Goal: Information Seeking & Learning: Check status

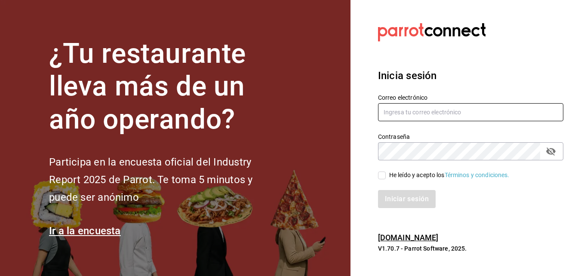
click at [426, 112] on input "text" at bounding box center [470, 112] width 185 height 18
type input "marichu.alduenda@grupocosteno.com"
click at [551, 153] on icon "passwordField" at bounding box center [550, 151] width 10 height 10
click at [546, 178] on div "He leído y acepto los Términos y condiciones." at bounding box center [470, 175] width 185 height 9
click at [381, 177] on input "He leído y acepto los Términos y condiciones." at bounding box center [382, 176] width 8 height 8
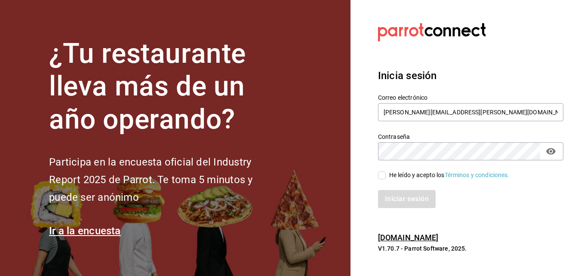
checkbox input "true"
click at [395, 199] on button "Iniciar sesión" at bounding box center [407, 199] width 58 height 18
click at [534, 197] on div "Iniciar sesión" at bounding box center [470, 199] width 185 height 18
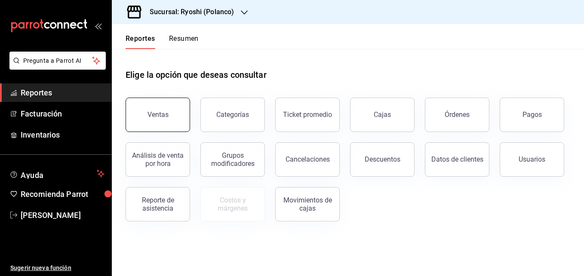
click at [169, 118] on button "Ventas" at bounding box center [158, 115] width 64 height 34
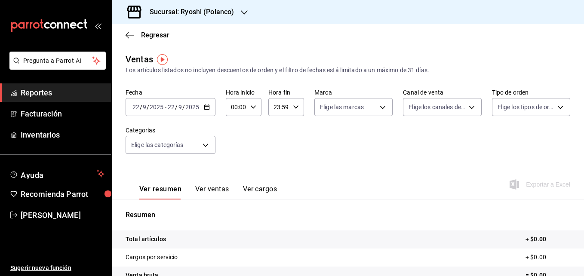
click at [205, 106] on icon "button" at bounding box center [207, 107] width 6 height 6
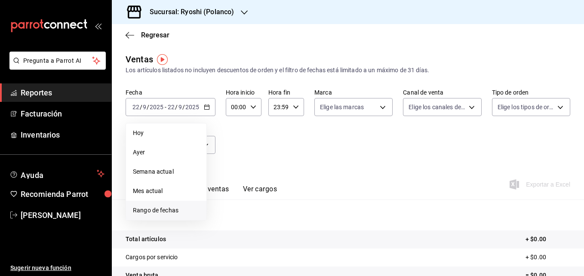
click at [165, 212] on span "Rango de fechas" at bounding box center [166, 210] width 67 height 9
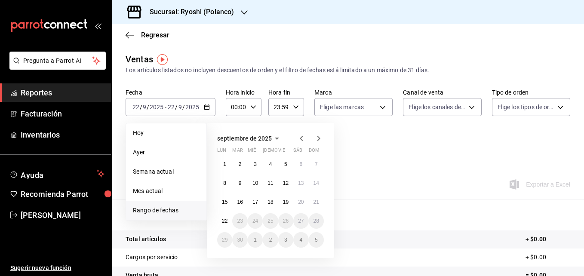
click at [303, 140] on icon "button" at bounding box center [301, 138] width 10 height 10
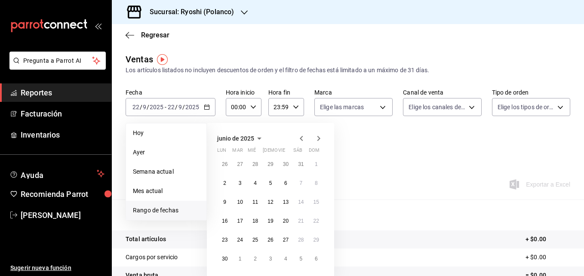
click at [303, 140] on icon "button" at bounding box center [301, 138] width 10 height 10
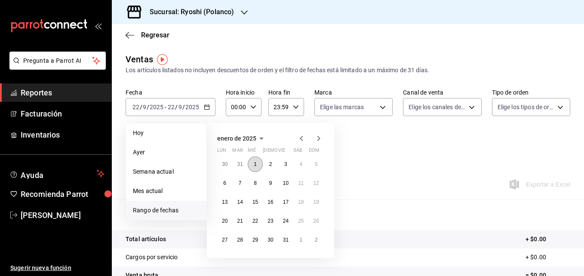
click at [254, 166] on abbr "1" at bounding box center [255, 164] width 3 height 6
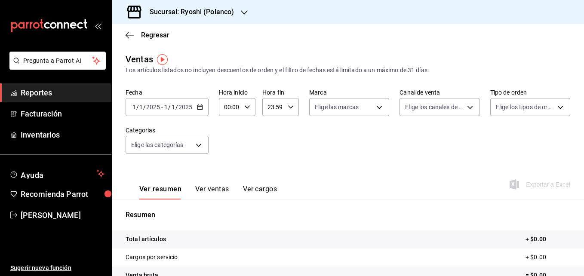
click at [254, 166] on div "Ver resumen Ver ventas Ver cargos Exportar a Excel" at bounding box center [348, 181] width 472 height 35
click at [202, 106] on \(Stroke\) "button" at bounding box center [199, 107] width 5 height 5
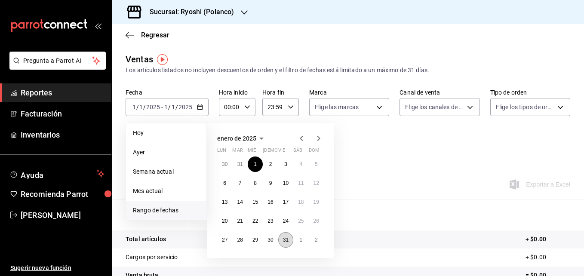
click at [288, 240] on abbr "31" at bounding box center [286, 240] width 6 height 6
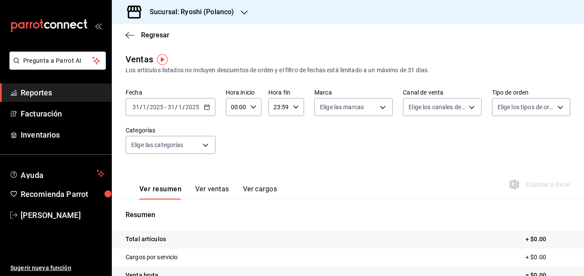
click at [207, 109] on \(Stroke\) "button" at bounding box center [206, 107] width 5 height 5
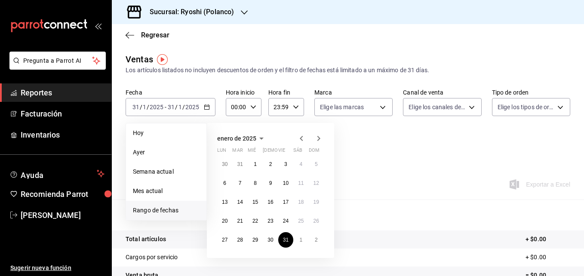
click at [244, 11] on icon "button" at bounding box center [244, 12] width 7 height 7
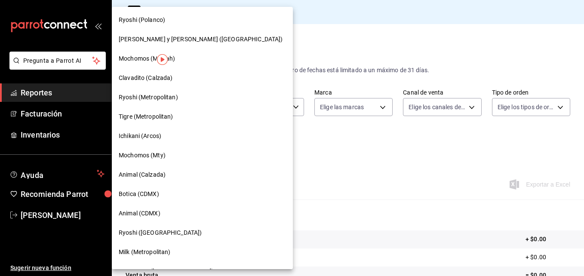
click at [155, 177] on span "Animal (Calzada)" at bounding box center [142, 174] width 47 height 9
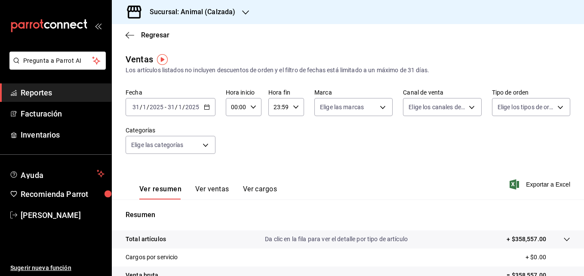
click at [207, 108] on icon "button" at bounding box center [207, 107] width 6 height 6
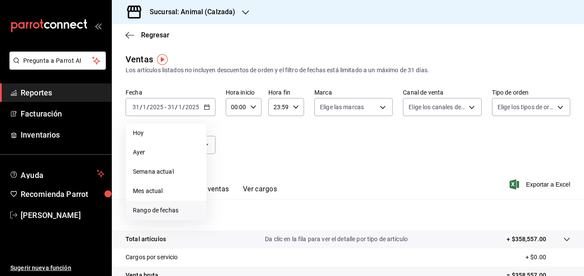
click at [160, 212] on span "Rango de fechas" at bounding box center [166, 210] width 67 height 9
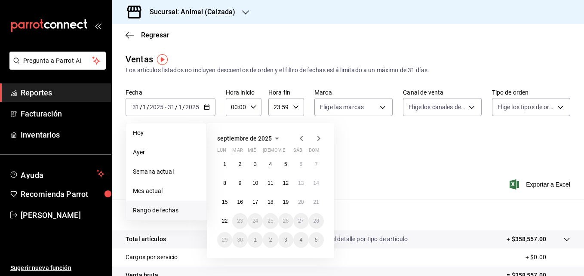
click at [300, 140] on icon "button" at bounding box center [301, 138] width 10 height 10
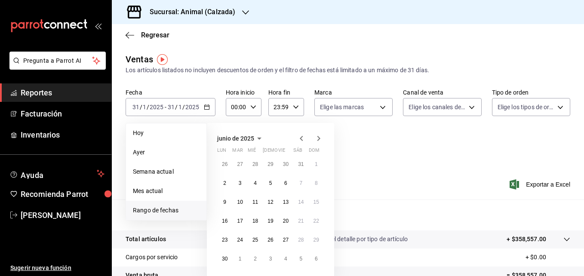
click at [300, 140] on icon "button" at bounding box center [301, 138] width 10 height 10
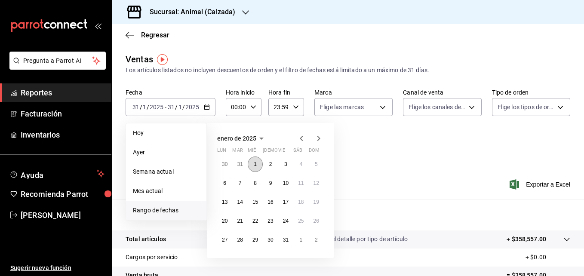
click at [256, 164] on abbr "1" at bounding box center [255, 164] width 3 height 6
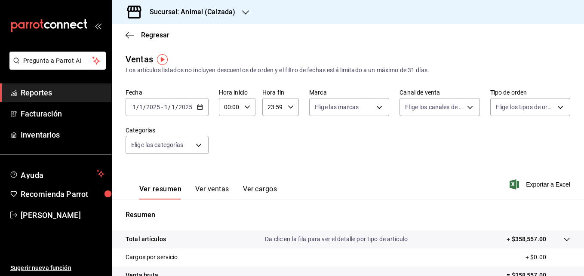
click at [256, 164] on div "Ver resumen Ver ventas Ver cargos Exportar a Excel" at bounding box center [348, 181] width 472 height 35
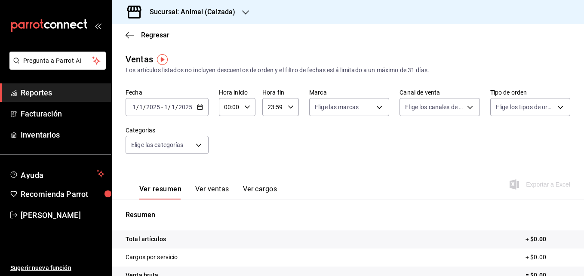
click at [181, 104] on input "2025" at bounding box center [185, 107] width 15 height 7
click at [180, 107] on input "2025" at bounding box center [185, 107] width 15 height 7
click at [197, 109] on \(Stroke\) "button" at bounding box center [199, 107] width 5 height 5
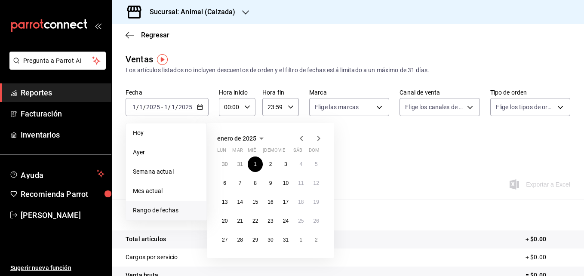
click at [163, 214] on span "Rango de fechas" at bounding box center [166, 210] width 67 height 9
click at [163, 210] on span "Rango de fechas" at bounding box center [166, 210] width 67 height 9
click at [255, 168] on button "1" at bounding box center [255, 163] width 15 height 15
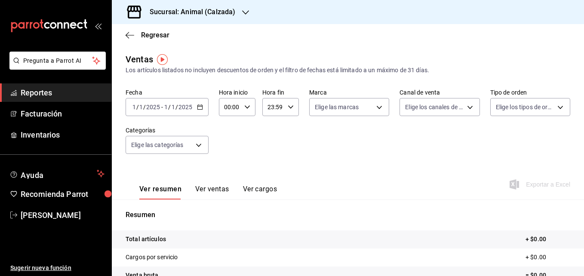
click at [167, 106] on input "1" at bounding box center [166, 107] width 4 height 7
click at [166, 106] on input "1" at bounding box center [166, 107] width 4 height 7
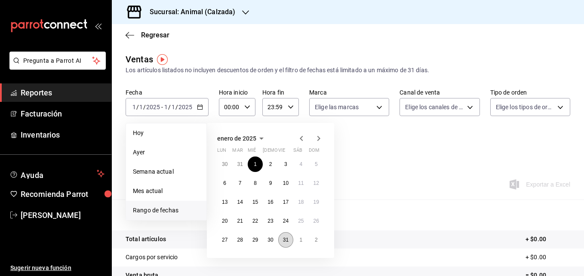
click at [282, 240] on button "31" at bounding box center [285, 239] width 15 height 15
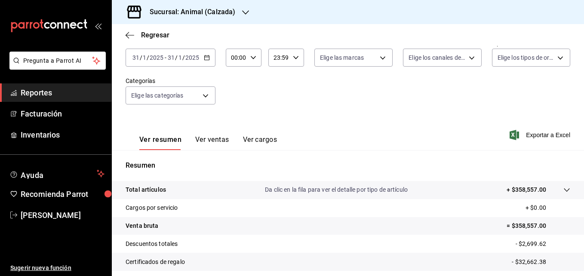
scroll to position [136, 0]
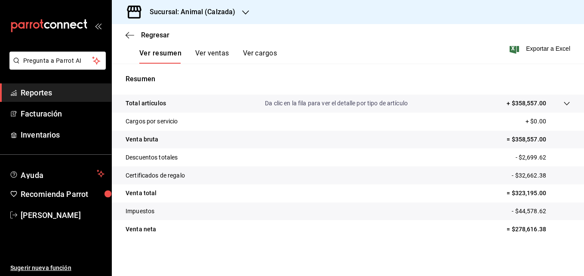
click at [208, 51] on button "Ver ventas" at bounding box center [212, 56] width 34 height 15
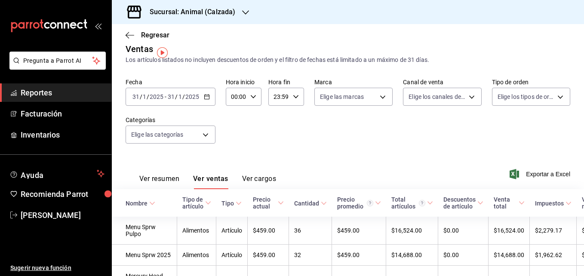
scroll to position [7, 0]
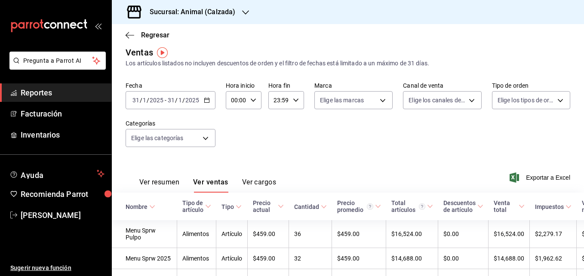
click at [256, 180] on button "Ver cargos" at bounding box center [259, 185] width 34 height 15
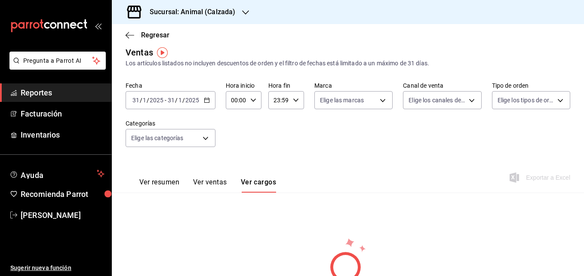
click at [156, 183] on button "Ver resumen" at bounding box center [159, 185] width 40 height 15
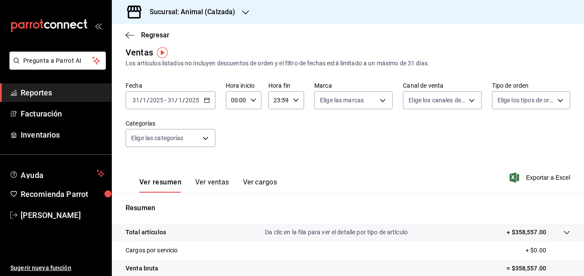
click at [251, 100] on icon "button" at bounding box center [253, 100] width 6 height 6
click at [251, 98] on div at bounding box center [292, 138] width 584 height 276
click at [162, 101] on input "2025" at bounding box center [156, 100] width 15 height 7
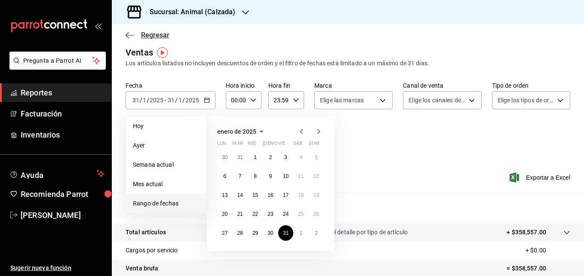
click at [132, 34] on icon "button" at bounding box center [130, 35] width 9 height 8
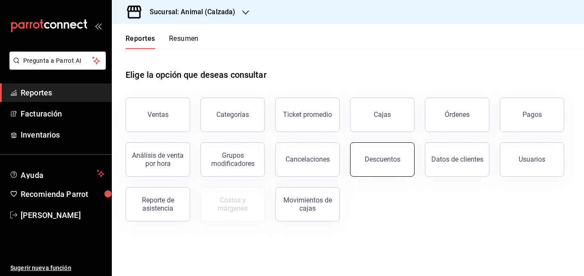
click at [391, 162] on div "Descuentos" at bounding box center [383, 159] width 36 height 8
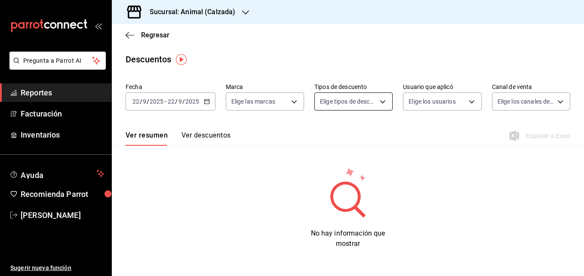
click at [381, 100] on body "Pregunta a Parrot AI Reportes Facturación Inventarios Ayuda Recomienda Parrot […" at bounding box center [292, 138] width 584 height 276
click at [323, 129] on input "checkbox" at bounding box center [325, 130] width 8 height 8
checkbox input "true"
type input "ORDER"
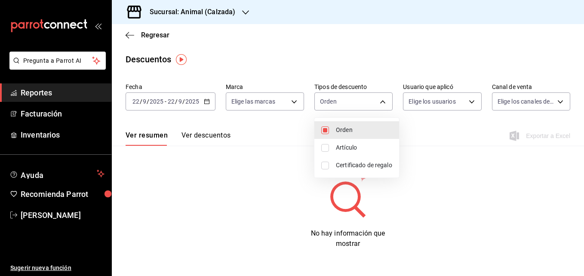
click at [210, 138] on div at bounding box center [292, 138] width 584 height 276
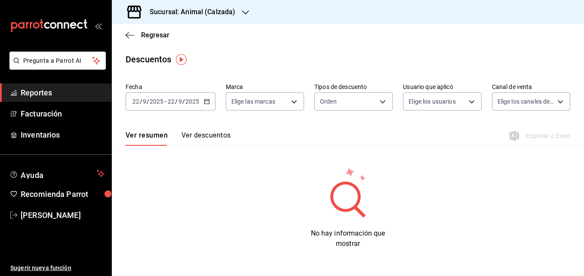
click at [142, 141] on button "Ver resumen" at bounding box center [147, 138] width 42 height 15
click at [213, 140] on button "Ver descuentos" at bounding box center [205, 138] width 49 height 15
click at [157, 133] on button "Ver resumen" at bounding box center [146, 138] width 40 height 15
click at [126, 35] on icon "button" at bounding box center [130, 35] width 9 height 0
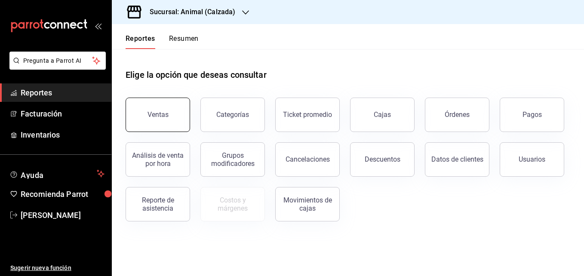
click at [167, 114] on div "Ventas" at bounding box center [157, 114] width 21 height 8
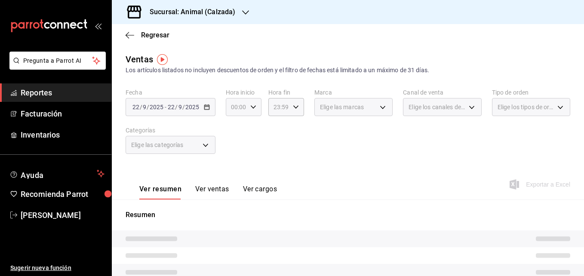
click at [251, 106] on icon "button" at bounding box center [253, 107] width 6 height 6
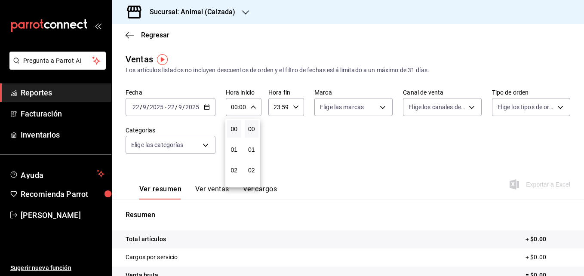
click at [331, 170] on div at bounding box center [292, 138] width 584 height 276
click at [204, 109] on icon "button" at bounding box center [207, 107] width 6 height 6
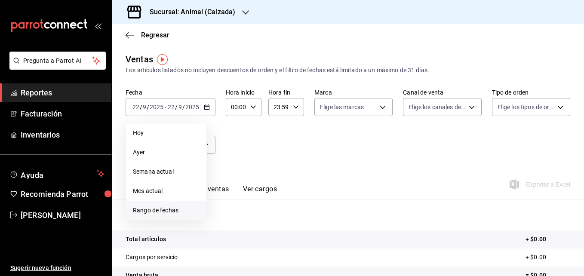
click at [153, 213] on span "Rango de fechas" at bounding box center [166, 210] width 67 height 9
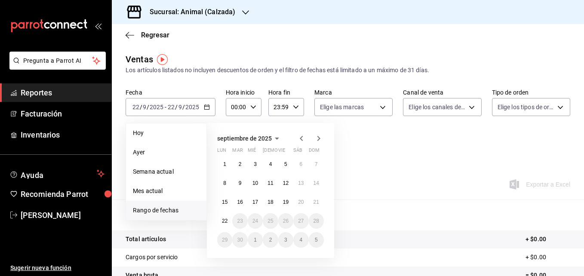
click at [300, 138] on icon "button" at bounding box center [301, 138] width 3 height 5
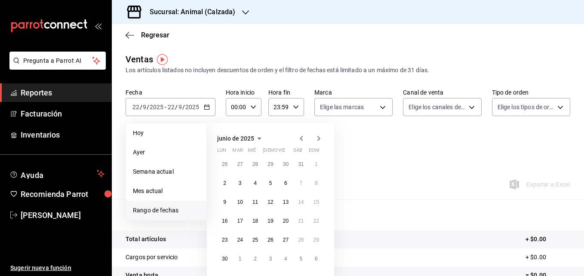
click at [300, 138] on icon "button" at bounding box center [301, 138] width 3 height 5
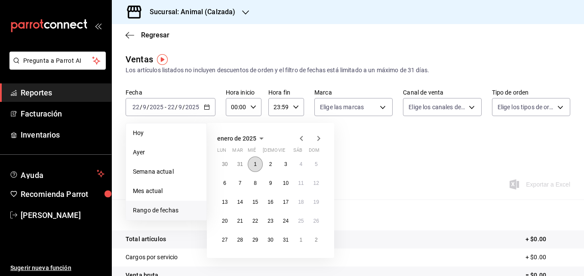
click at [256, 164] on abbr "1" at bounding box center [255, 164] width 3 height 6
click at [255, 165] on abbr "1" at bounding box center [255, 164] width 3 height 6
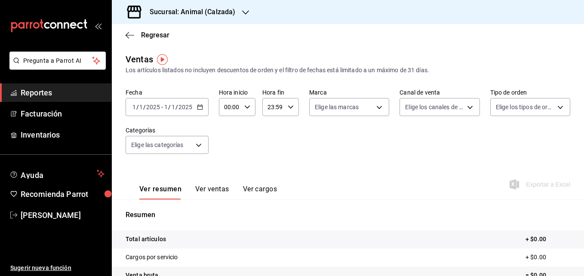
click at [185, 109] on input "2025" at bounding box center [185, 107] width 15 height 7
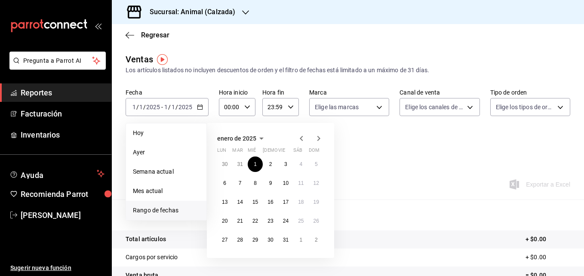
click at [148, 212] on span "Rango de fechas" at bounding box center [166, 210] width 67 height 9
click at [150, 212] on span "Rango de fechas" at bounding box center [166, 210] width 67 height 9
click at [316, 138] on icon "button" at bounding box center [318, 138] width 10 height 10
click at [297, 165] on button "1" at bounding box center [300, 163] width 15 height 15
click at [298, 163] on button "1" at bounding box center [300, 163] width 15 height 15
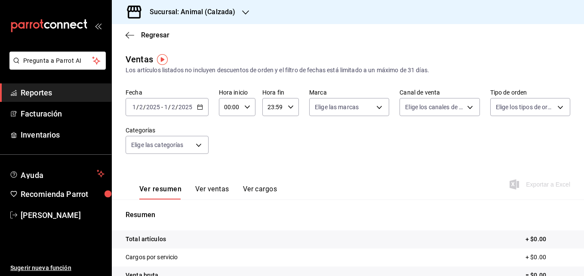
click at [298, 163] on div "Fecha [DATE] [DATE] - [DATE] [DATE] Hora inicio 00:00 Hora inicio Hora fin 23:5…" at bounding box center [348, 127] width 444 height 76
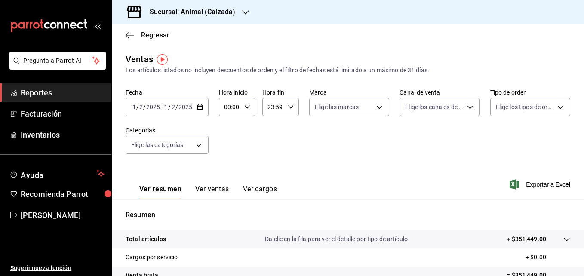
click at [199, 109] on \(Stroke\) "button" at bounding box center [199, 107] width 5 height 5
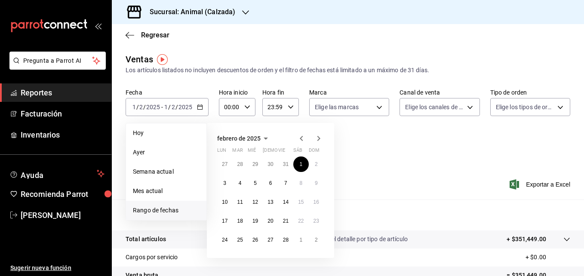
click at [302, 139] on icon "button" at bounding box center [301, 138] width 10 height 10
click at [250, 164] on button "1" at bounding box center [255, 163] width 15 height 15
click at [319, 140] on icon "button" at bounding box center [318, 138] width 3 height 5
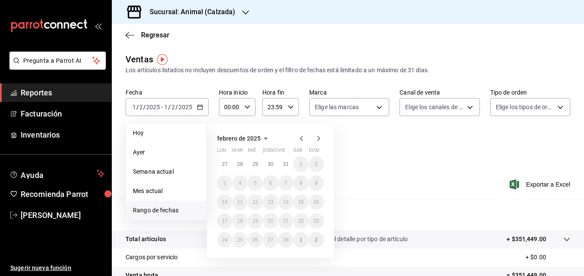
click at [301, 137] on icon "button" at bounding box center [301, 138] width 10 height 10
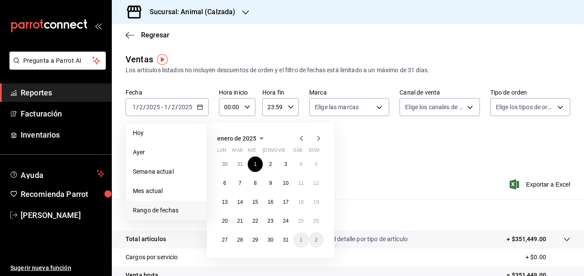
click at [319, 137] on icon "button" at bounding box center [318, 138] width 10 height 10
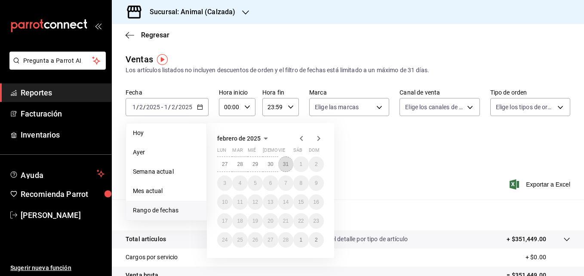
click at [285, 165] on abbr "31" at bounding box center [286, 164] width 6 height 6
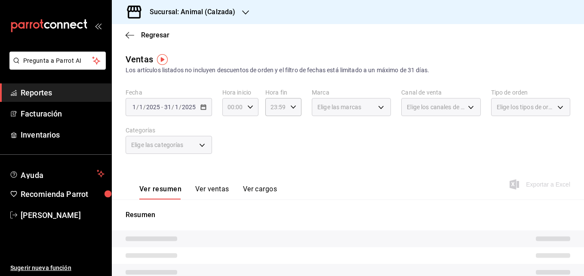
click at [251, 108] on icon "button" at bounding box center [250, 107] width 6 height 6
click at [231, 148] on span "05" at bounding box center [231, 146] width 4 height 7
type input "05:00"
click at [290, 109] on div at bounding box center [292, 138] width 584 height 276
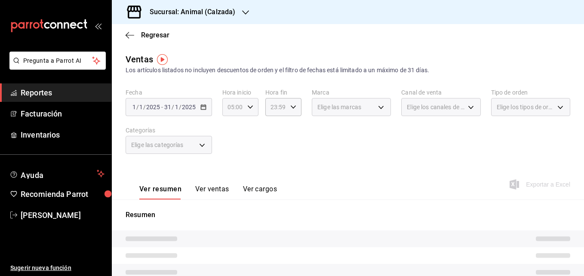
click at [250, 109] on icon "button" at bounding box center [250, 107] width 6 height 6
click at [252, 132] on button "00" at bounding box center [248, 128] width 14 height 17
click at [229, 129] on span "05" at bounding box center [231, 129] width 4 height 7
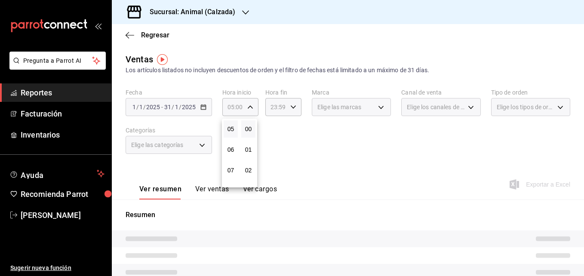
click at [253, 127] on button "00" at bounding box center [248, 128] width 14 height 17
click at [248, 131] on span "00" at bounding box center [248, 129] width 4 height 7
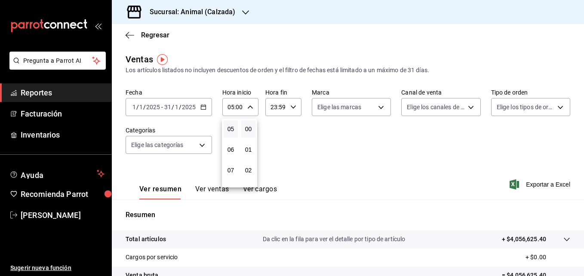
click at [287, 110] on div at bounding box center [292, 138] width 584 height 276
click at [291, 109] on icon "button" at bounding box center [293, 107] width 6 height 6
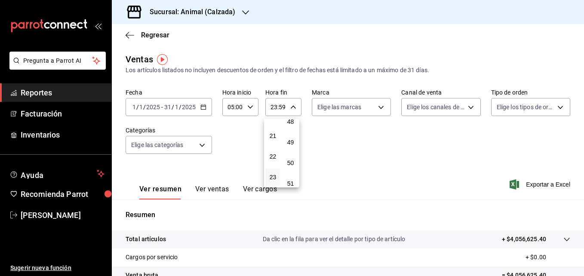
scroll to position [997, 0]
click at [271, 137] on span "21" at bounding box center [273, 135] width 4 height 7
click at [271, 175] on span "23" at bounding box center [273, 177] width 4 height 7
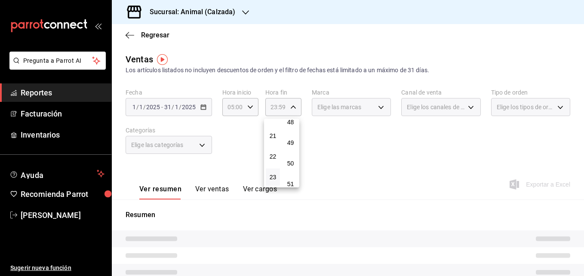
click at [294, 107] on div at bounding box center [292, 138] width 584 height 276
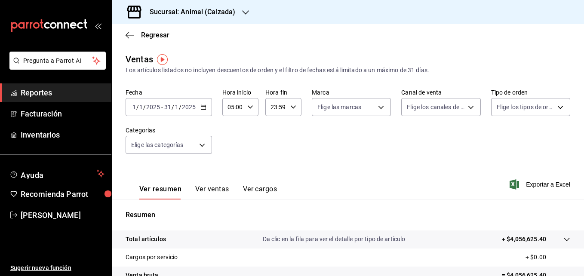
click at [291, 106] on icon "button" at bounding box center [293, 107] width 6 height 6
click at [274, 145] on span "05" at bounding box center [273, 146] width 4 height 7
click at [279, 110] on div at bounding box center [292, 138] width 584 height 276
click at [283, 109] on input "05:59" at bounding box center [275, 106] width 21 height 17
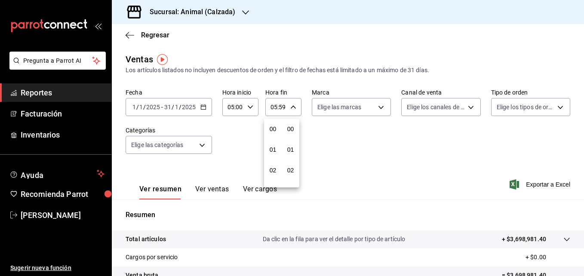
scroll to position [1169, 0]
click at [292, 135] on span "57" at bounding box center [290, 135] width 4 height 7
click at [291, 131] on span "00" at bounding box center [290, 129] width 4 height 7
type input "05:00"
click at [379, 107] on div at bounding box center [292, 138] width 584 height 276
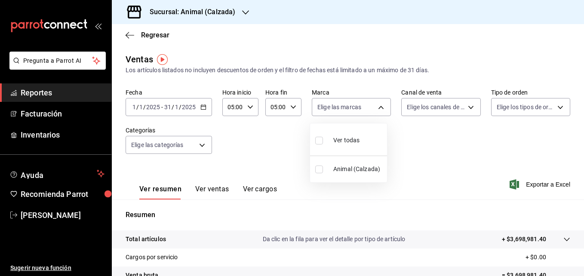
click at [379, 107] on body "Pregunta a Parrot AI Reportes Facturación Inventarios Ayuda Recomienda Parrot […" at bounding box center [292, 138] width 584 height 276
click at [379, 107] on div at bounding box center [292, 138] width 584 height 276
click at [245, 14] on icon "button" at bounding box center [245, 12] width 7 height 4
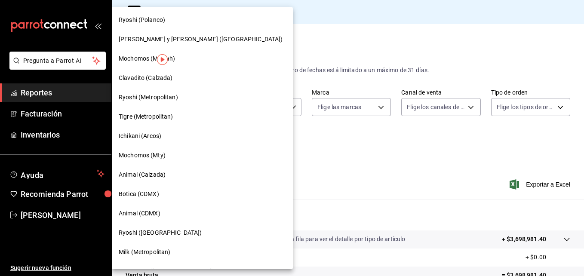
click at [304, 26] on div at bounding box center [292, 138] width 584 height 276
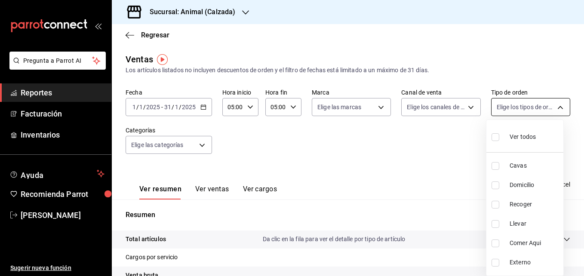
click at [554, 106] on body "Pregunta a Parrot AI Reportes Facturación Inventarios Ayuda Recomienda Parrot […" at bounding box center [292, 138] width 584 height 276
click at [281, 169] on div at bounding box center [292, 138] width 584 height 276
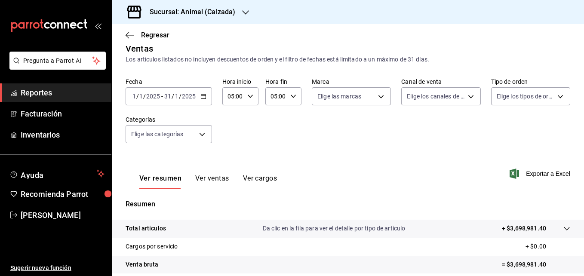
scroll to position [7, 0]
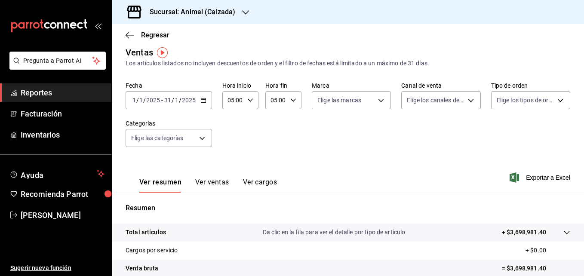
click at [205, 101] on \(Stroke\) "button" at bounding box center [203, 100] width 5 height 5
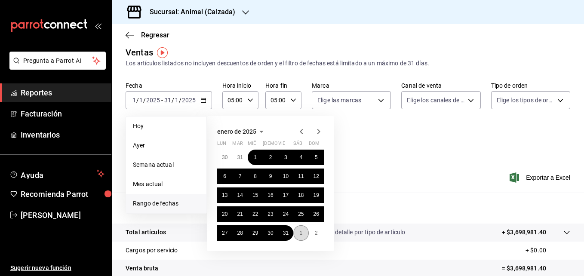
click at [301, 230] on abbr "1" at bounding box center [300, 233] width 3 height 6
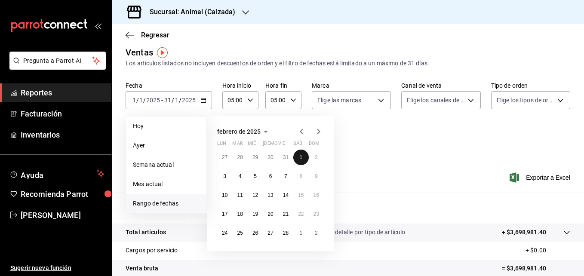
click at [304, 158] on button "1" at bounding box center [300, 157] width 15 height 15
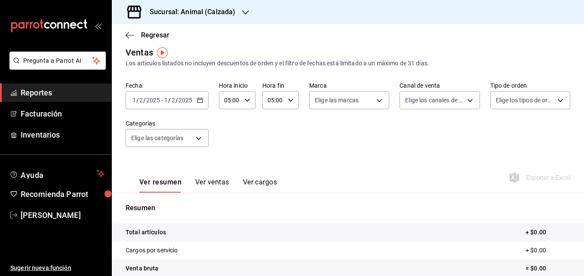
click at [200, 101] on icon "button" at bounding box center [200, 100] width 6 height 6
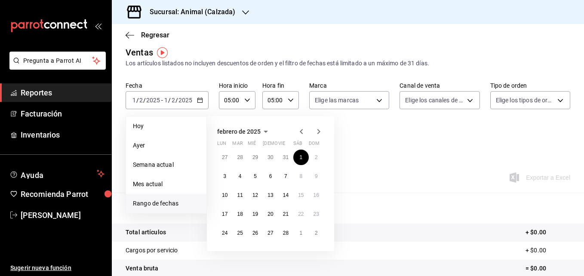
click at [299, 130] on icon "button" at bounding box center [301, 131] width 10 height 10
click at [251, 156] on button "1" at bounding box center [255, 157] width 15 height 15
click at [283, 235] on abbr "31" at bounding box center [286, 233] width 6 height 6
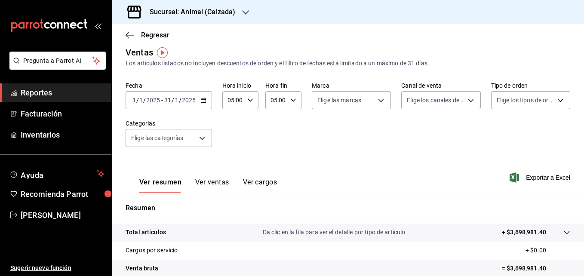
click at [202, 99] on icon "button" at bounding box center [203, 100] width 6 height 6
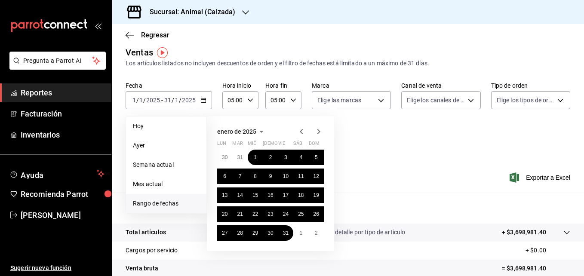
click at [216, 39] on div "Regresar" at bounding box center [348, 35] width 472 height 22
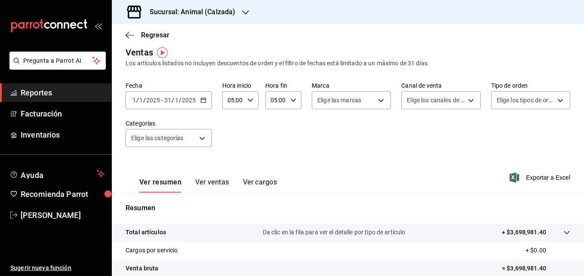
click at [201, 102] on icon "button" at bounding box center [203, 100] width 6 height 6
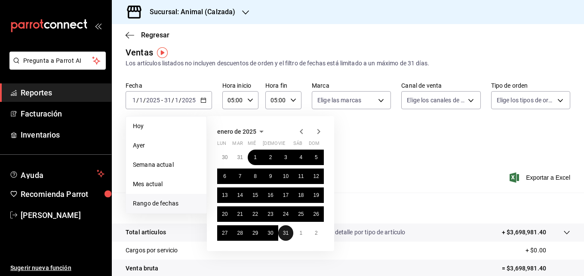
click at [284, 233] on abbr "31" at bounding box center [286, 233] width 6 height 6
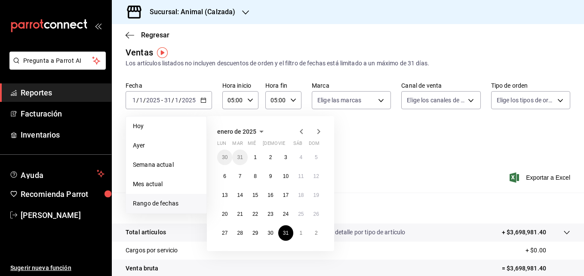
click at [319, 130] on icon "button" at bounding box center [318, 131] width 3 height 5
click at [299, 160] on button "1" at bounding box center [300, 157] width 15 height 15
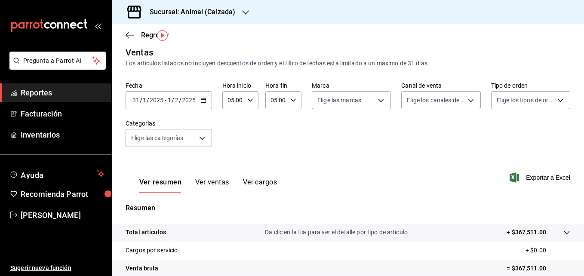
scroll to position [93, 0]
